Goal: Transaction & Acquisition: Subscribe to service/newsletter

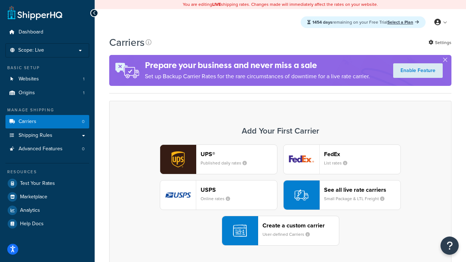
click at [280, 195] on div "UPS® Published daily rates FedEx List rates USPS Online rates See all live rate…" at bounding box center [280, 194] width 327 height 101
click at [362, 154] on header "FedEx" at bounding box center [362, 154] width 76 height 7
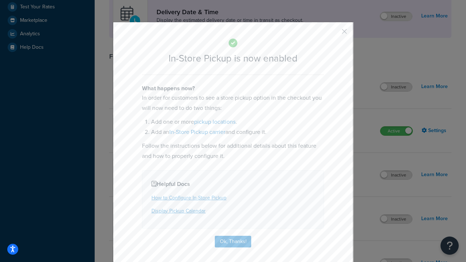
click at [333, 34] on button "button" at bounding box center [333, 34] width 2 height 2
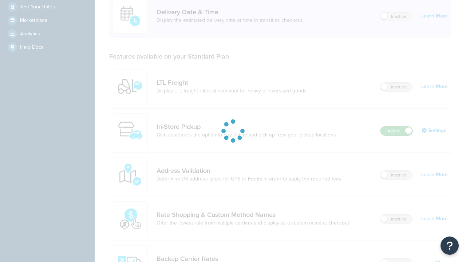
click at [396, 127] on label "Active" at bounding box center [396, 131] width 32 height 9
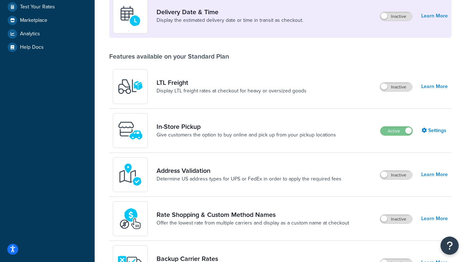
scroll to position [317, 0]
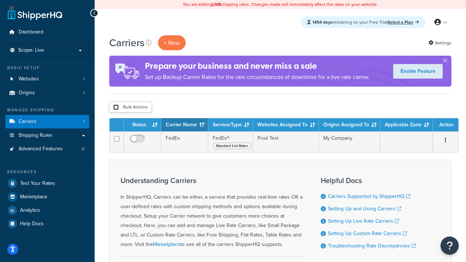
click at [116, 107] on input "checkbox" at bounding box center [115, 106] width 5 height 5
checkbox input "true"
click at [0, 0] on button "Delete" at bounding box center [0, 0] width 0 height 0
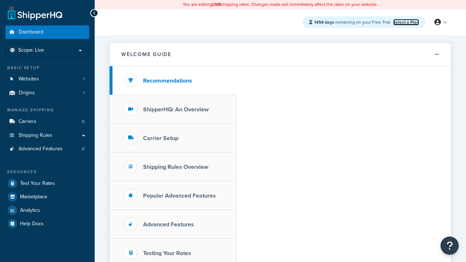
click at [406, 22] on link "Select a Plan" at bounding box center [406, 22] width 26 height 7
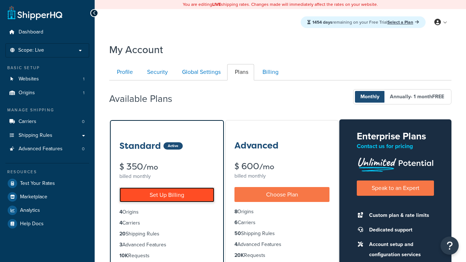
click at [167, 195] on link "Set Up Billing" at bounding box center [166, 194] width 95 height 15
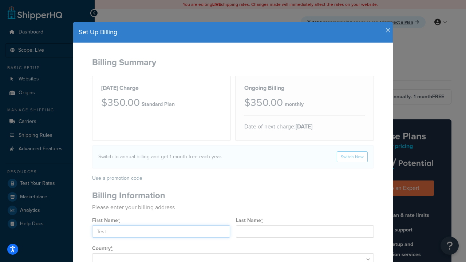
type input "Test"
type input "2209 Four Waters Loop"
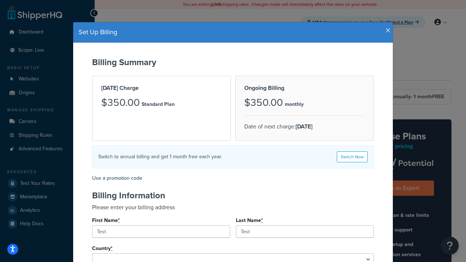
type input "Georgetown"
type input "78628"
select select "1000"
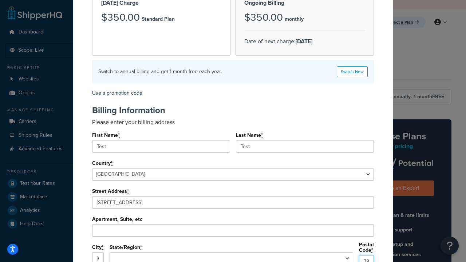
select select "TX"
type input "78628"
